Goal: Navigation & Orientation: Understand site structure

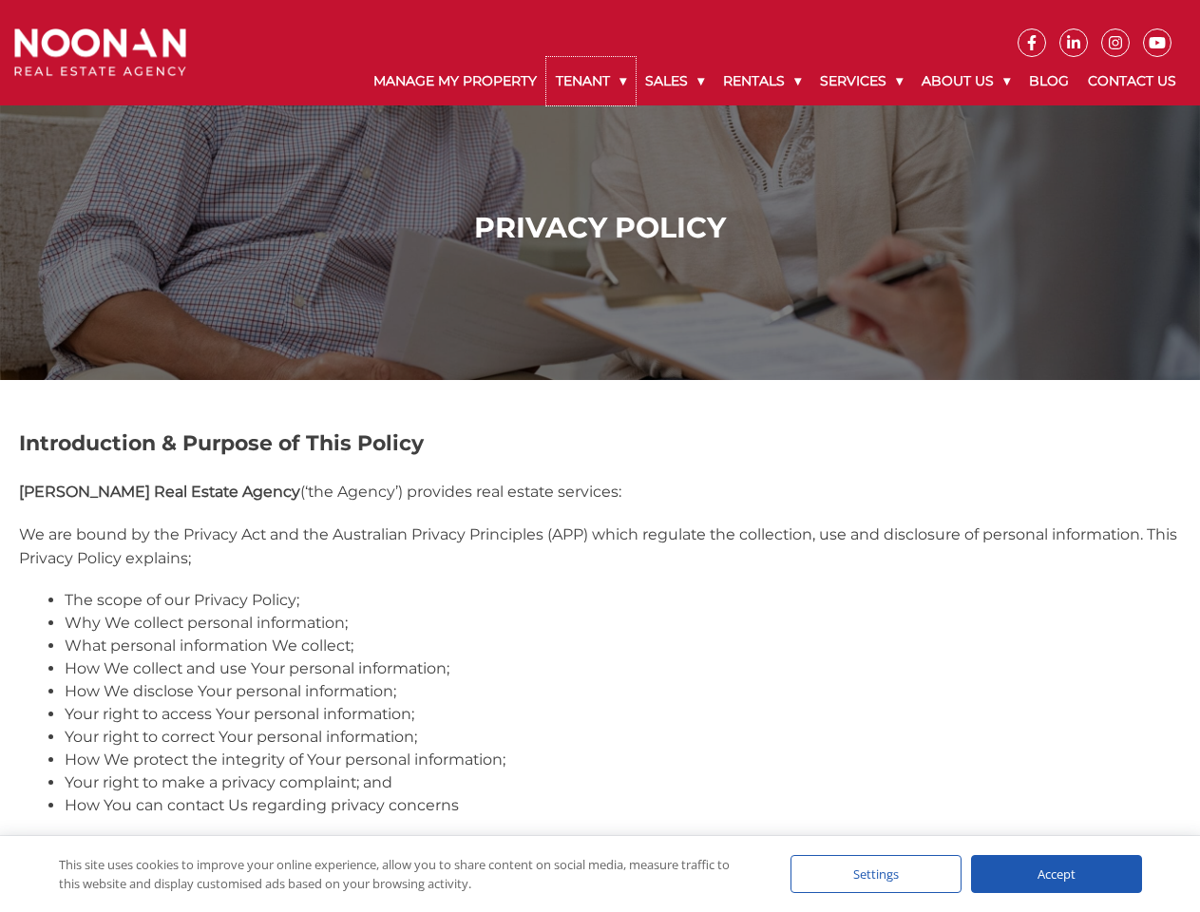
click at [591, 81] on link "Tenant" at bounding box center [590, 81] width 89 height 48
click at [675, 81] on link "Sales" at bounding box center [674, 81] width 78 height 48
click at [763, 81] on link "Rentals" at bounding box center [761, 81] width 97 height 48
click at [863, 81] on link "Services" at bounding box center [861, 81] width 102 height 48
click at [968, 81] on link "About Us" at bounding box center [965, 81] width 107 height 48
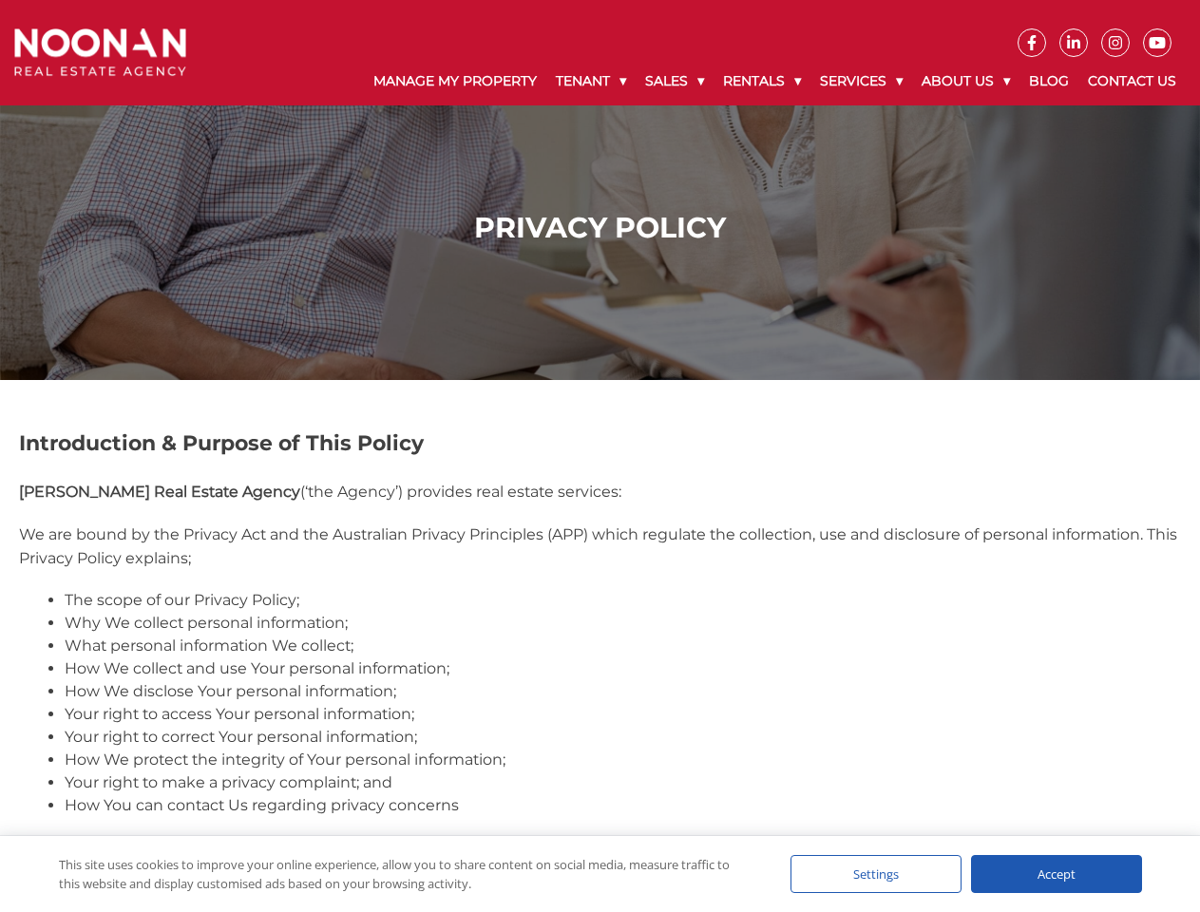
click at [876, 874] on div "Settings" at bounding box center [875, 874] width 171 height 38
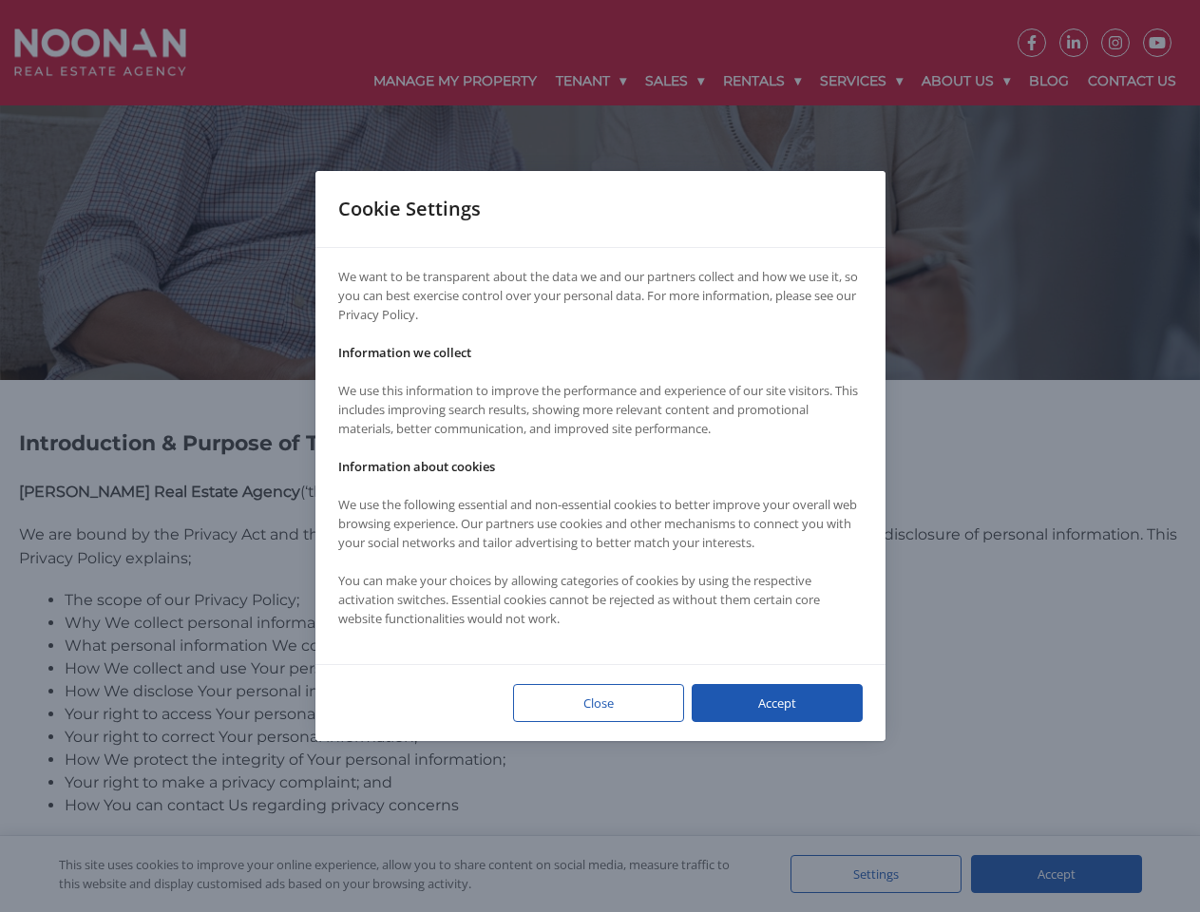
click at [1056, 874] on div at bounding box center [600, 456] width 1200 height 912
